Goal: Information Seeking & Learning: Learn about a topic

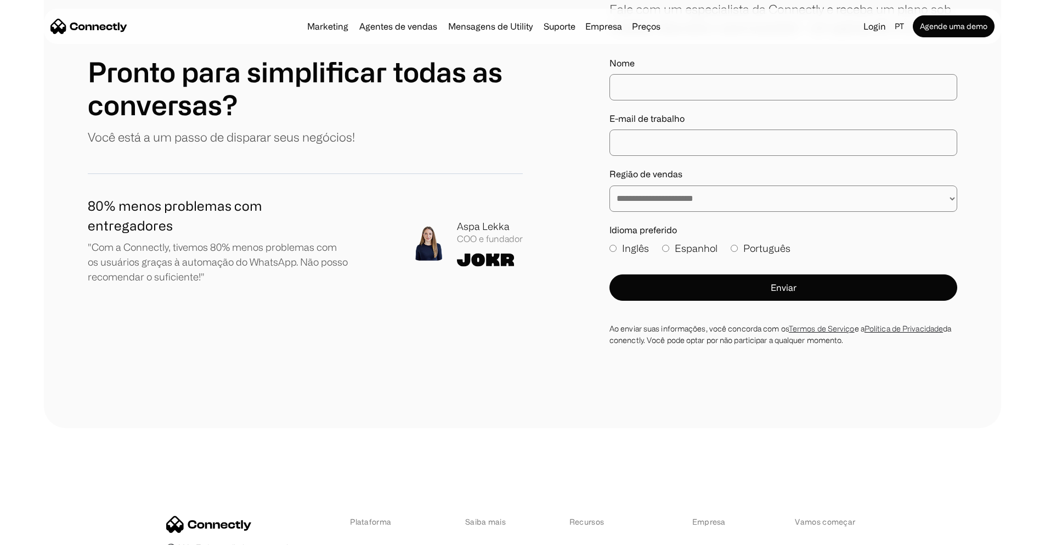
scroll to position [6186, 0]
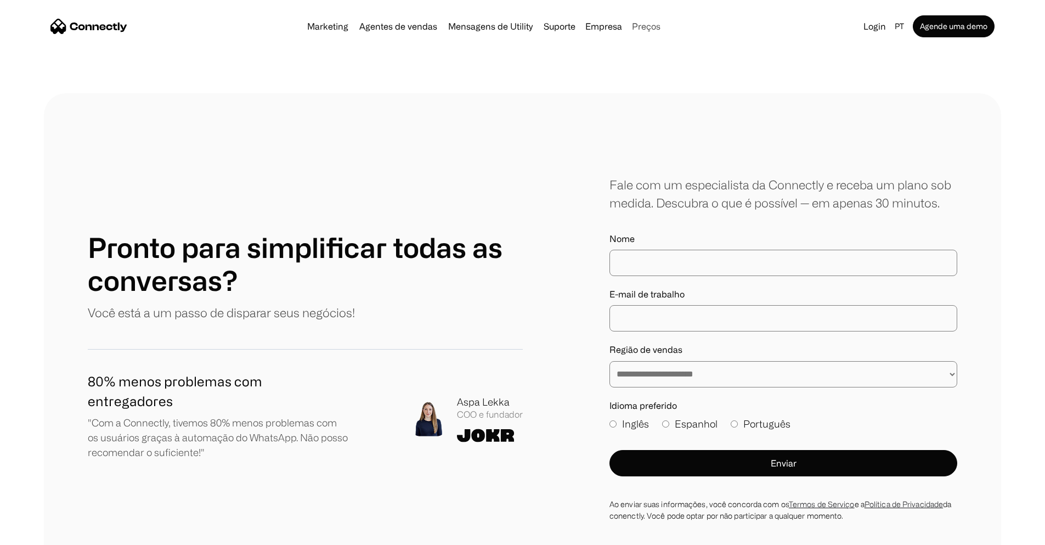
click at [659, 30] on link "Preços" at bounding box center [645, 26] width 37 height 9
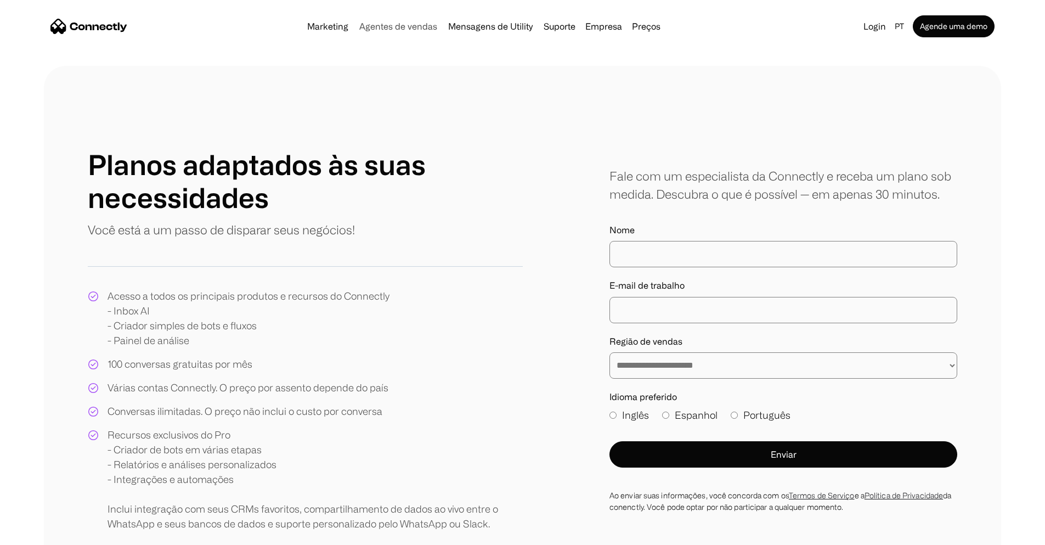
click at [375, 31] on link "Agentes de vendas" at bounding box center [398, 26] width 87 height 9
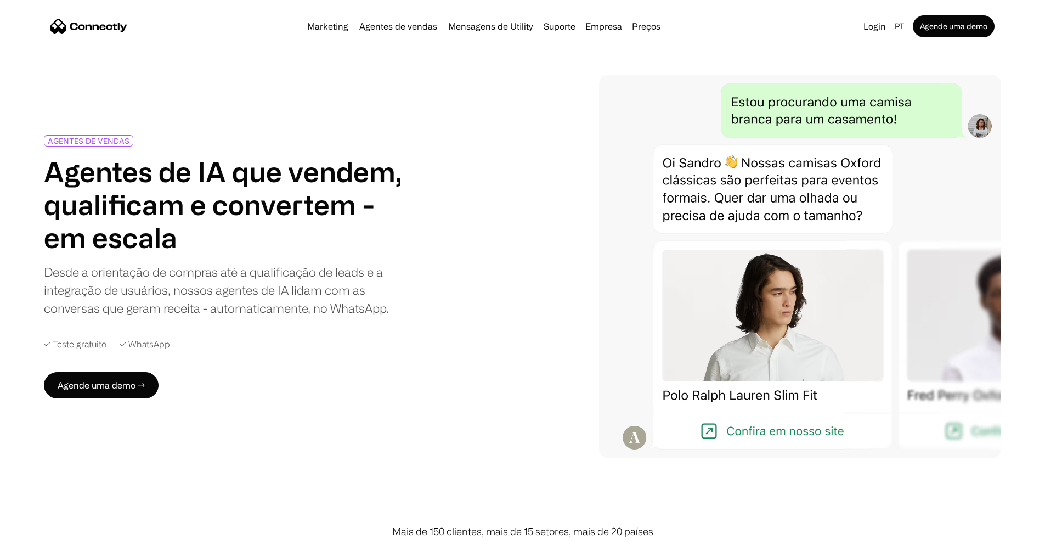
scroll to position [2, 0]
